Goal: Task Accomplishment & Management: Use online tool/utility

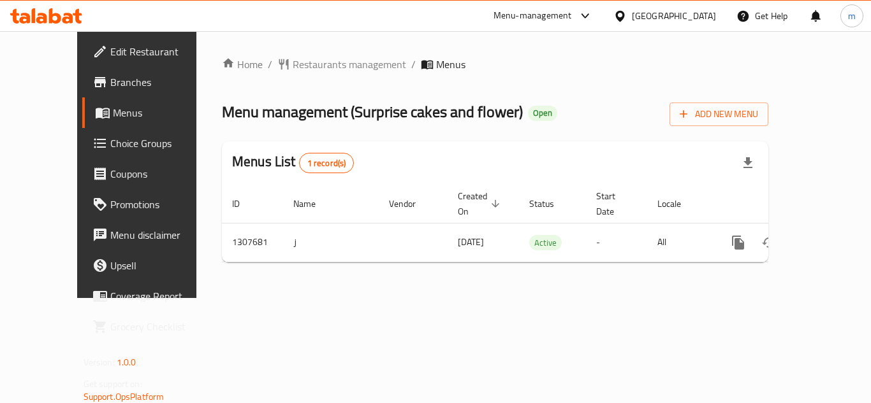
click at [110, 144] on span "Choice Groups" at bounding box center [161, 143] width 102 height 15
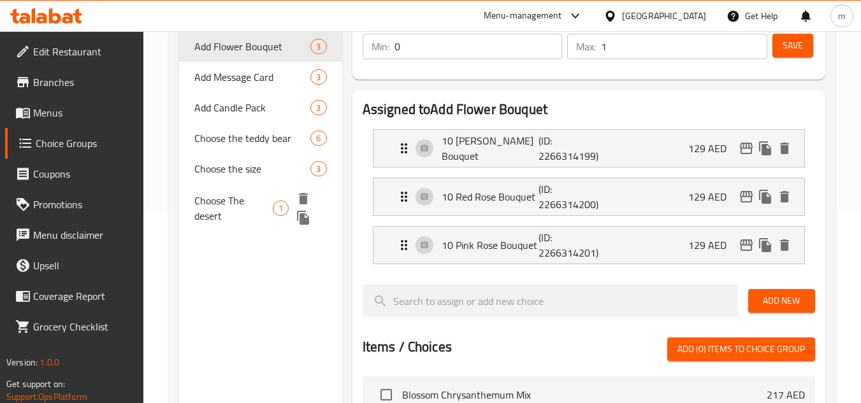
scroll to position [127, 0]
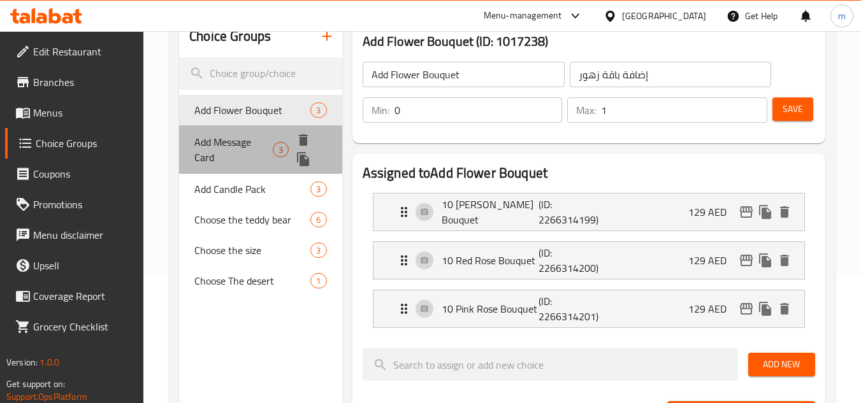
click at [249, 134] on span "Add Message Card" at bounding box center [233, 149] width 78 height 31
type input "Add Message Card"
type input "إضافة بطاقة رسالة"
type input "3"
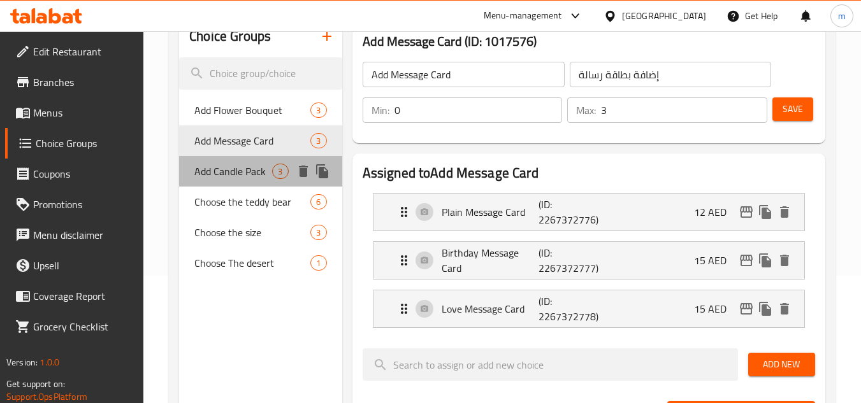
click at [236, 177] on span "Add Candle Pack" at bounding box center [233, 171] width 78 height 15
type input "Add Candle Pack"
type input "أضف حزمة الشموع"
type input "1"
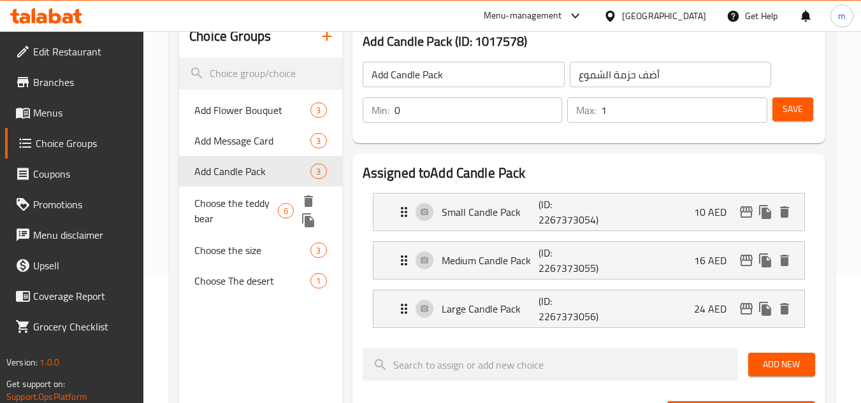
click at [229, 199] on span "Choose the teddy bear" at bounding box center [236, 211] width 84 height 31
type input "Choose the teddy bear"
type input "اختر دبدوب"
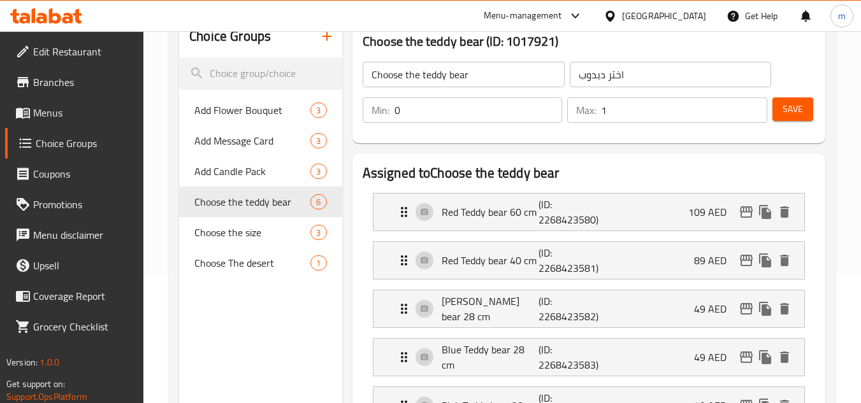
click at [55, 21] on icon at bounding box center [55, 15] width 12 height 15
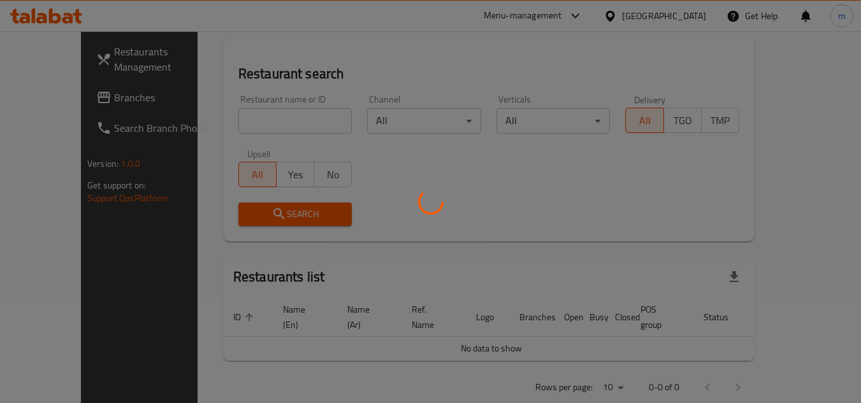
scroll to position [105, 0]
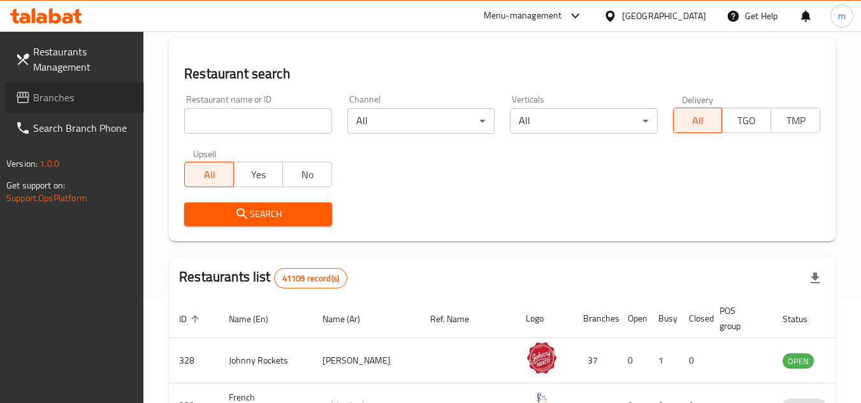
click at [43, 90] on span "Branches" at bounding box center [83, 97] width 101 height 15
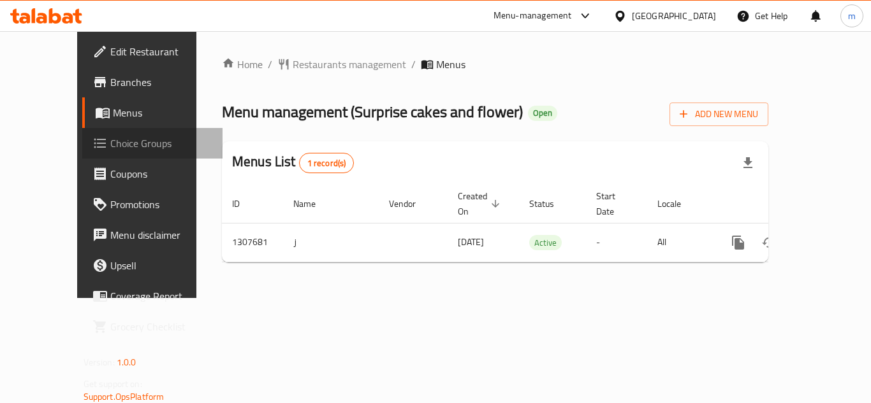
click at [110, 143] on span "Choice Groups" at bounding box center [161, 143] width 102 height 15
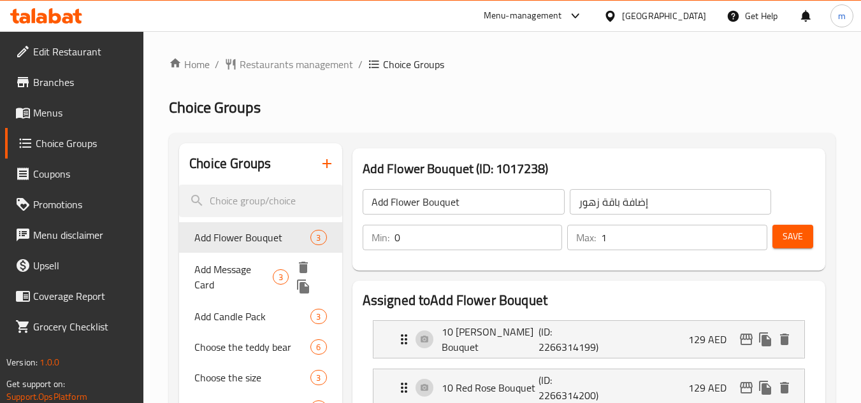
click at [249, 262] on span "Add Message Card" at bounding box center [233, 277] width 78 height 31
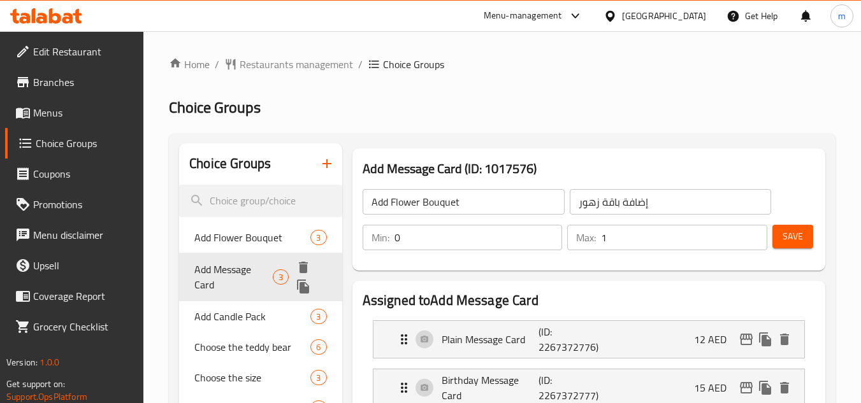
type input "Add Message Card"
type input "إضافة بطاقة رسالة"
type input "3"
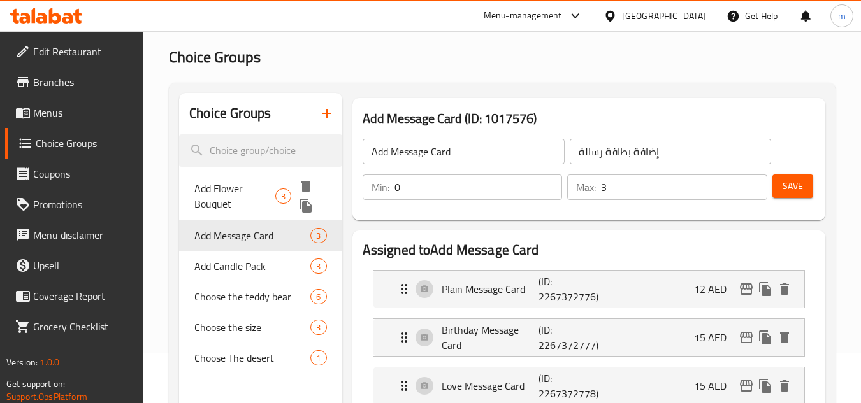
scroll to position [127, 0]
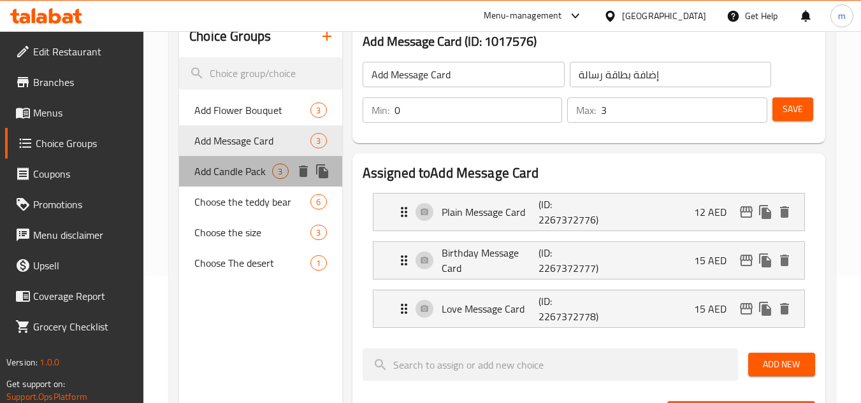
click at [248, 175] on span "Add Candle Pack" at bounding box center [233, 171] width 78 height 15
type input "Add Candle Pack"
type input "أضف حزمة الشموع"
type input "1"
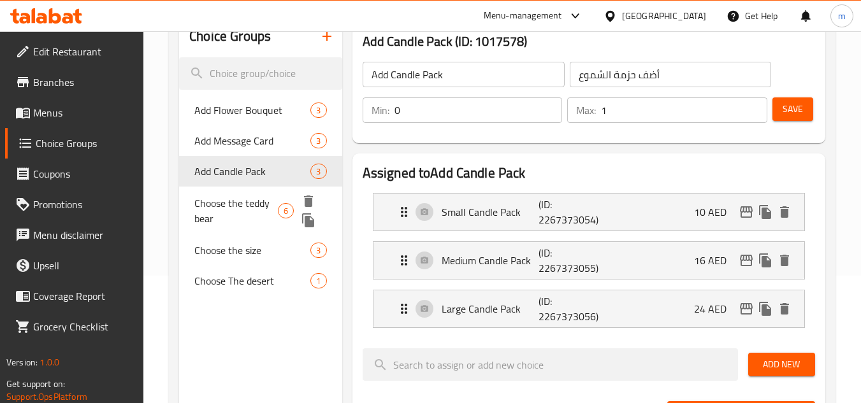
click at [246, 202] on span "Choose the teddy bear" at bounding box center [236, 211] width 84 height 31
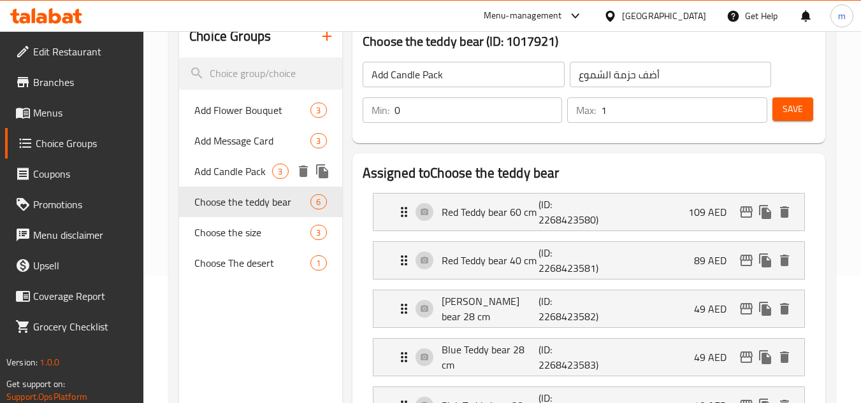
type input "Choose the teddy bear"
type input "اختر دبدوب"
